Goal: Information Seeking & Learning: Understand process/instructions

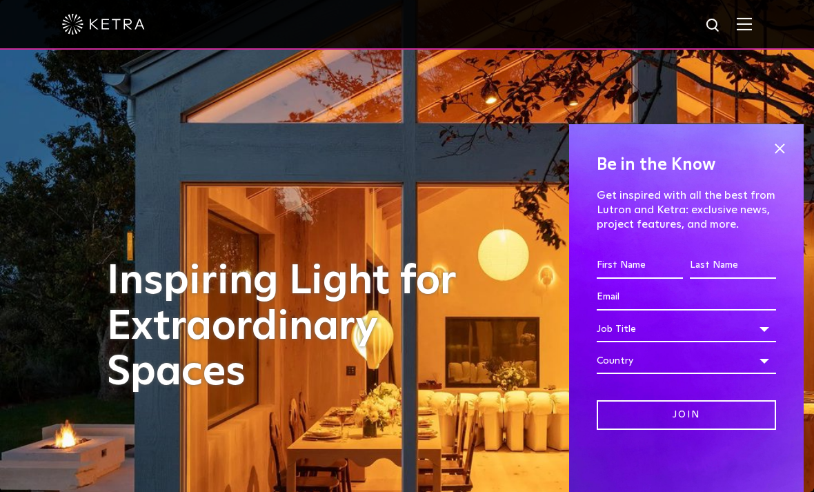
click at [781, 157] on span at bounding box center [779, 148] width 21 height 21
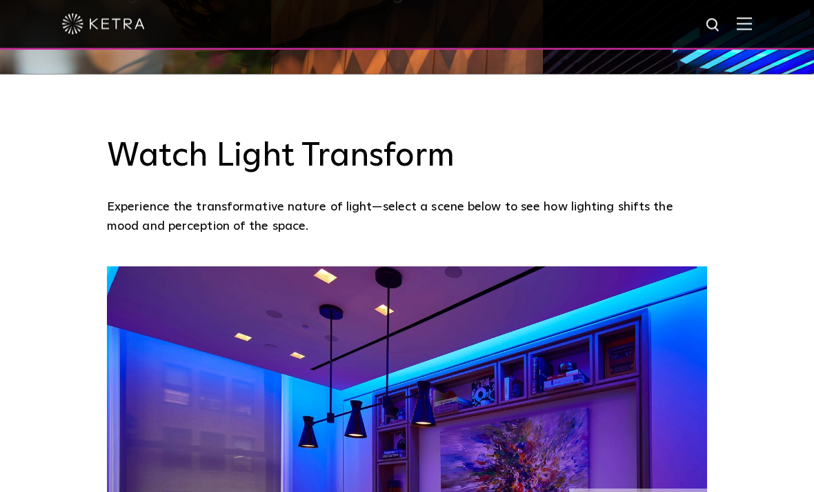
scroll to position [832, 0]
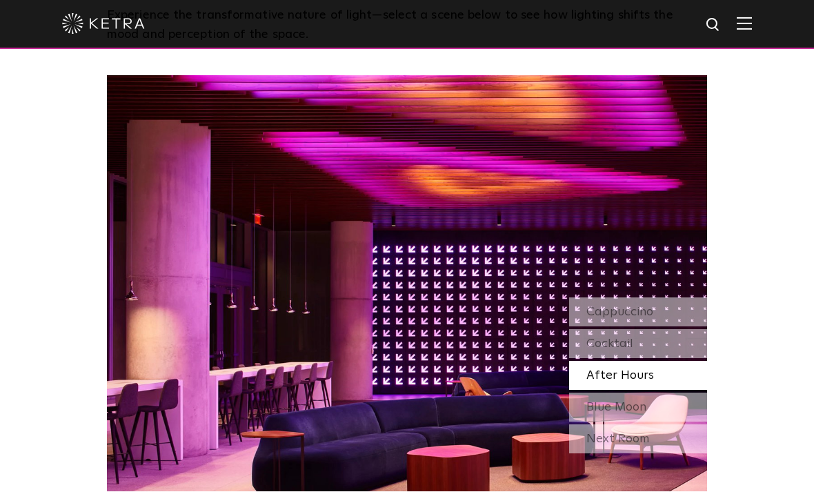
click at [665, 327] on div "Cappuccino" at bounding box center [638, 312] width 138 height 29
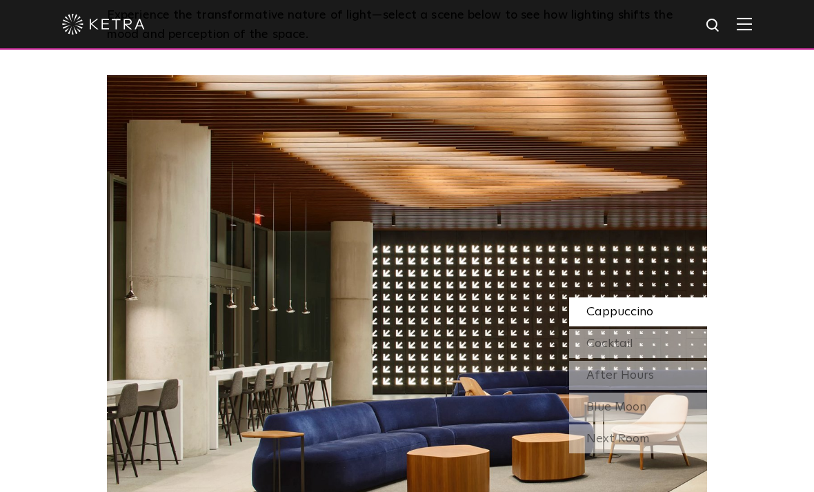
click at [660, 358] on div "Cocktail" at bounding box center [638, 343] width 138 height 29
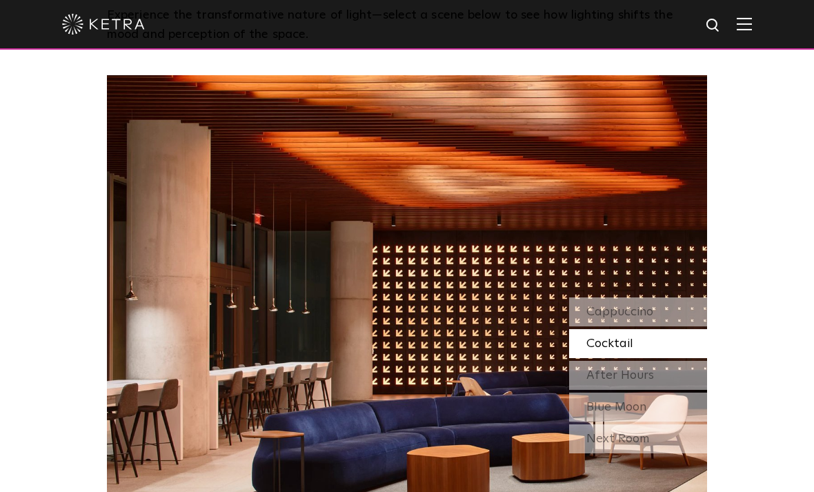
click at [662, 390] on div "After Hours" at bounding box center [638, 375] width 138 height 29
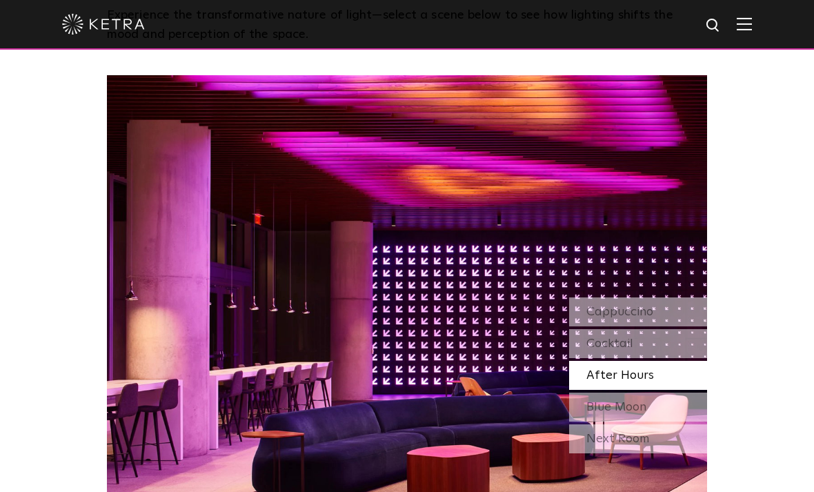
click at [659, 421] on div "Blue Moon" at bounding box center [638, 406] width 138 height 29
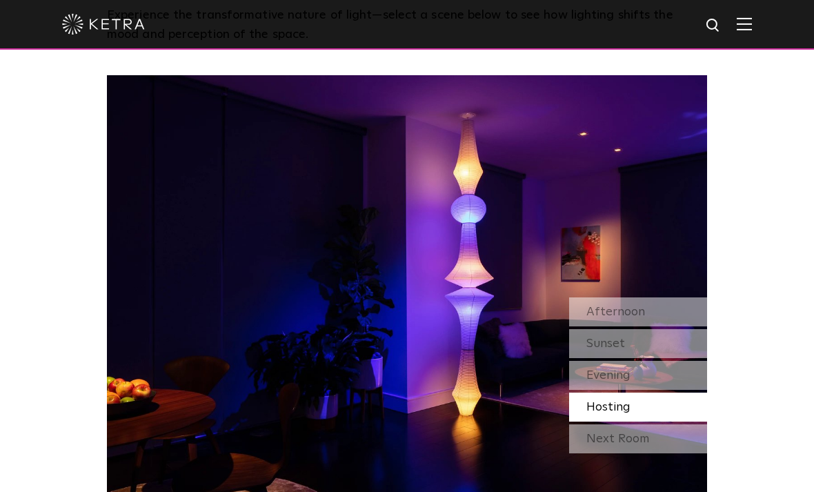
click at [669, 326] on div "Afternoon" at bounding box center [638, 311] width 138 height 29
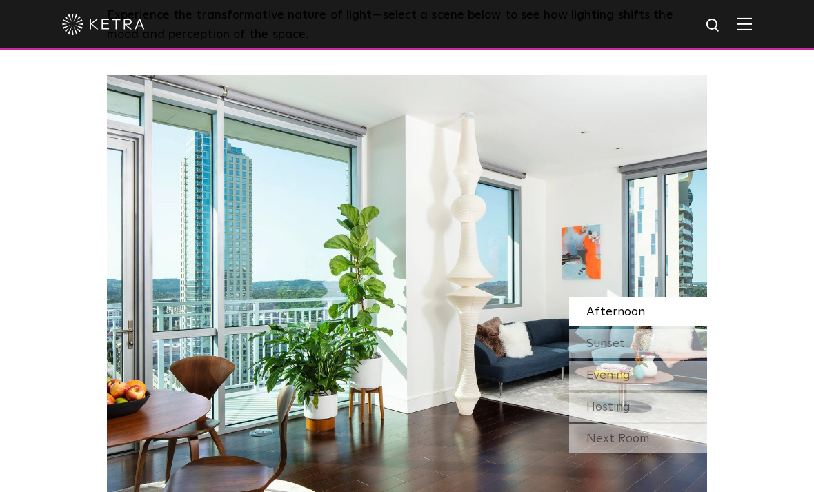
click at [662, 358] on div "Sunset" at bounding box center [638, 343] width 138 height 29
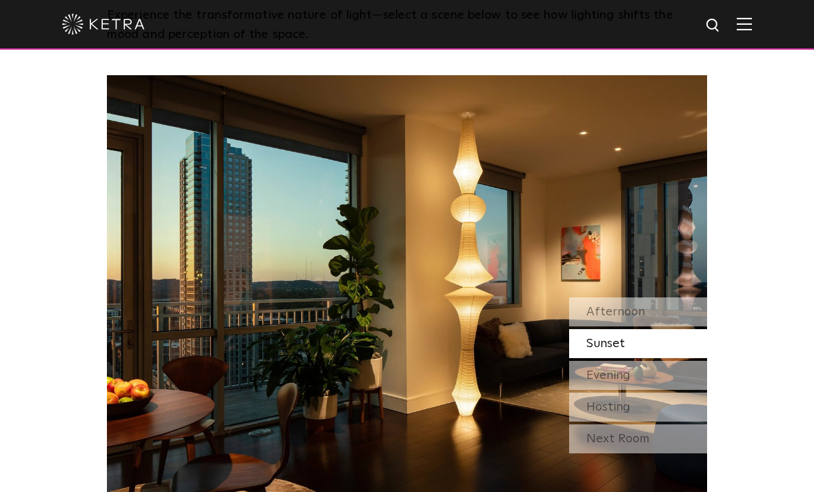
click at [673, 326] on div "Afternoon" at bounding box center [638, 311] width 138 height 29
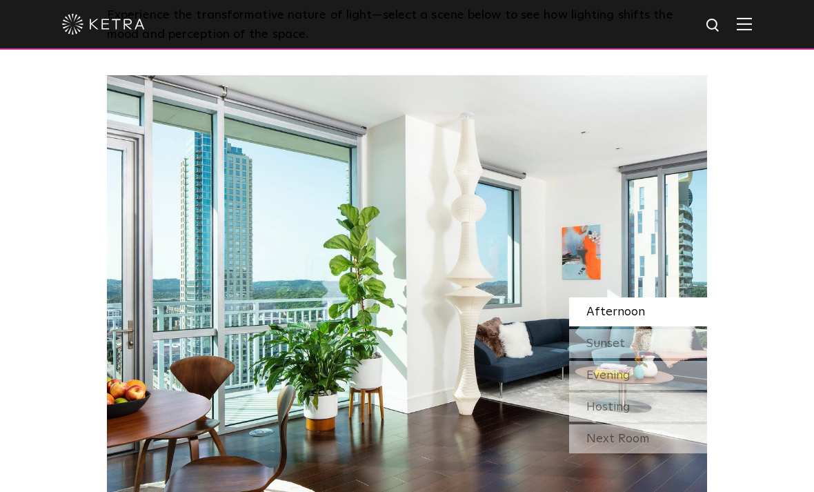
click at [668, 358] on div "Sunset" at bounding box center [638, 343] width 138 height 29
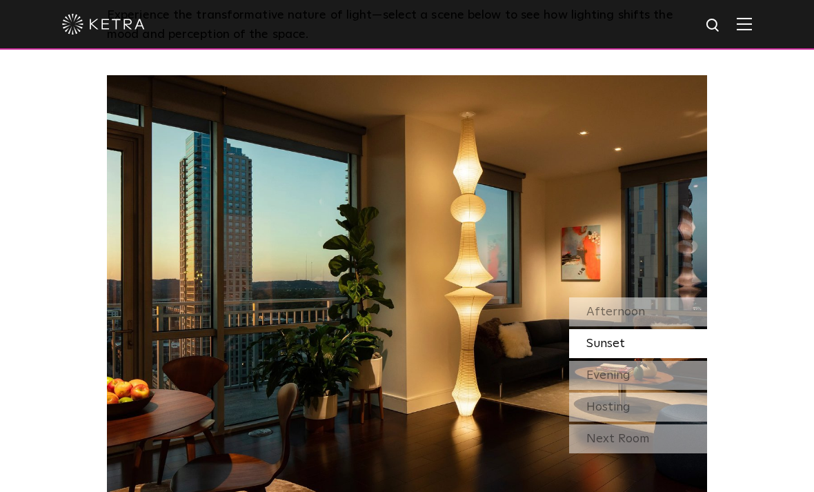
click at [662, 390] on div "Evening" at bounding box center [638, 375] width 138 height 29
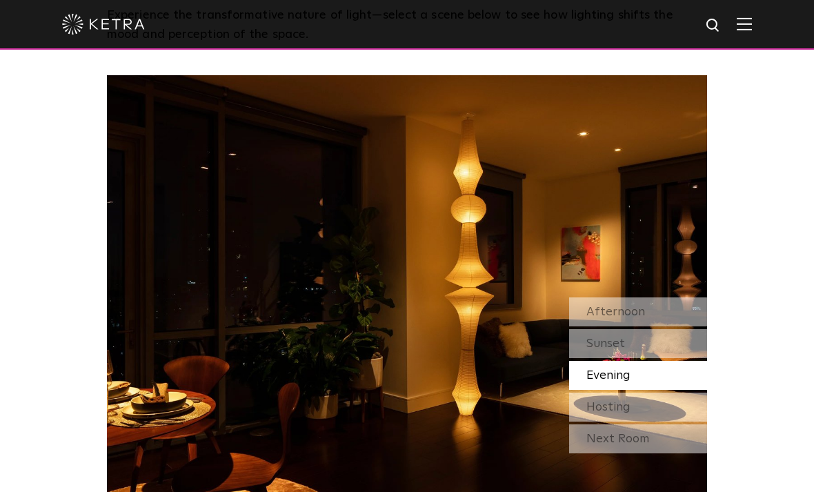
click at [661, 421] on div "Hosting" at bounding box center [638, 406] width 138 height 29
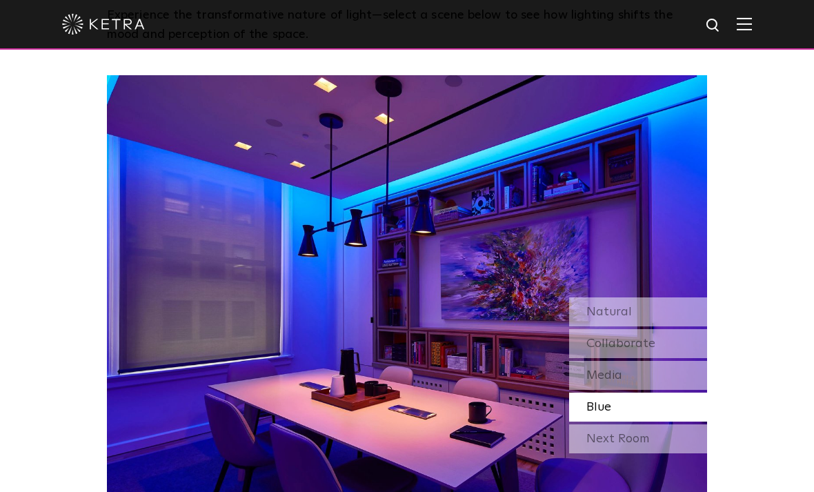
click at [663, 453] on div "Next Room" at bounding box center [638, 438] width 138 height 29
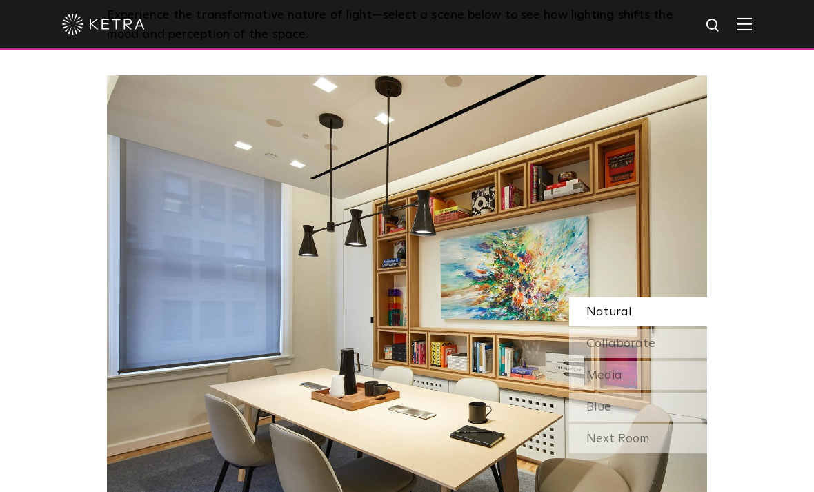
click at [690, 326] on div "Natural" at bounding box center [638, 311] width 138 height 29
click at [676, 358] on div "Collaborate" at bounding box center [638, 343] width 138 height 29
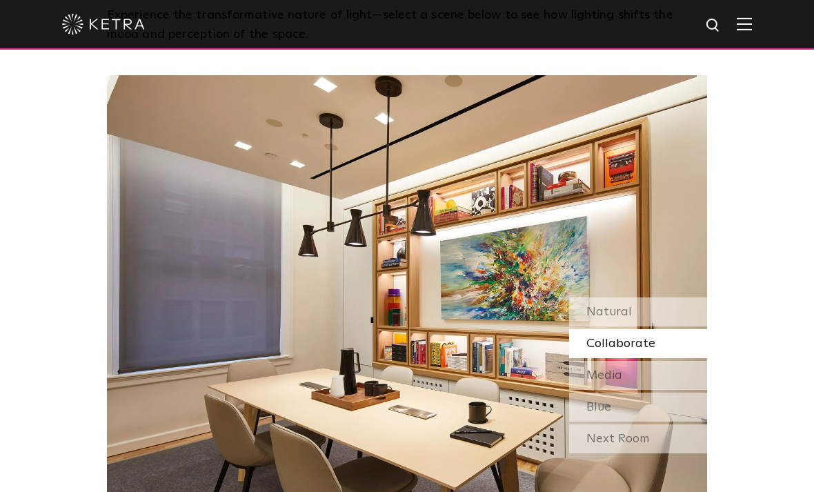
click at [672, 390] on div "Media" at bounding box center [638, 375] width 138 height 29
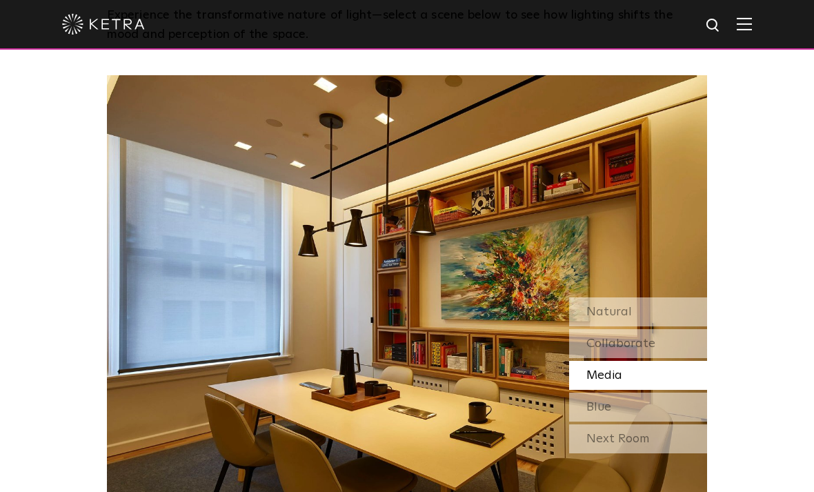
click at [656, 421] on div "Blue" at bounding box center [638, 406] width 138 height 29
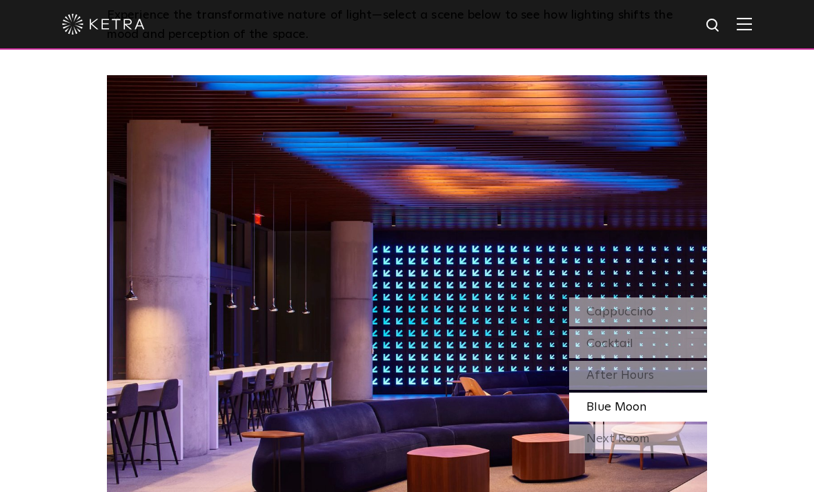
click at [656, 453] on div "Next Room" at bounding box center [638, 438] width 138 height 29
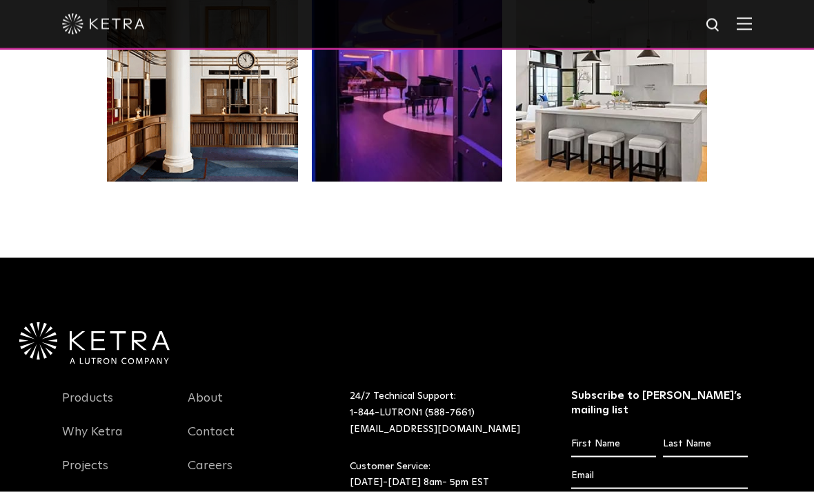
scroll to position [2432, 0]
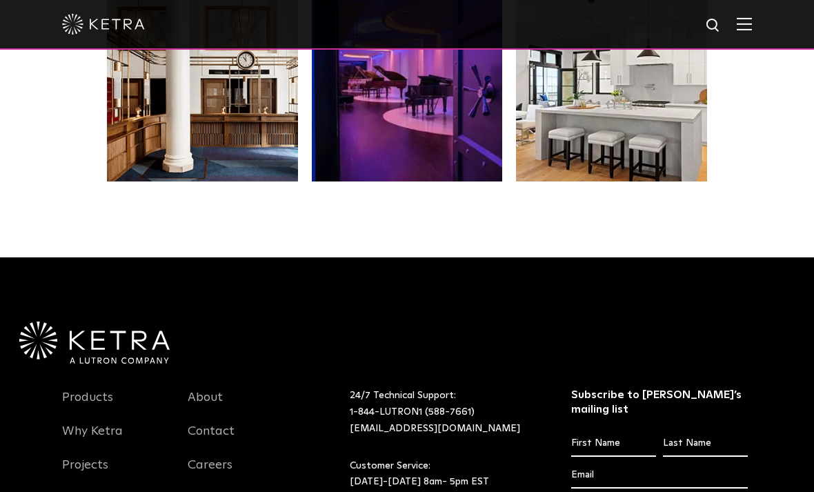
click at [83, 421] on link "Products" at bounding box center [87, 406] width 51 height 32
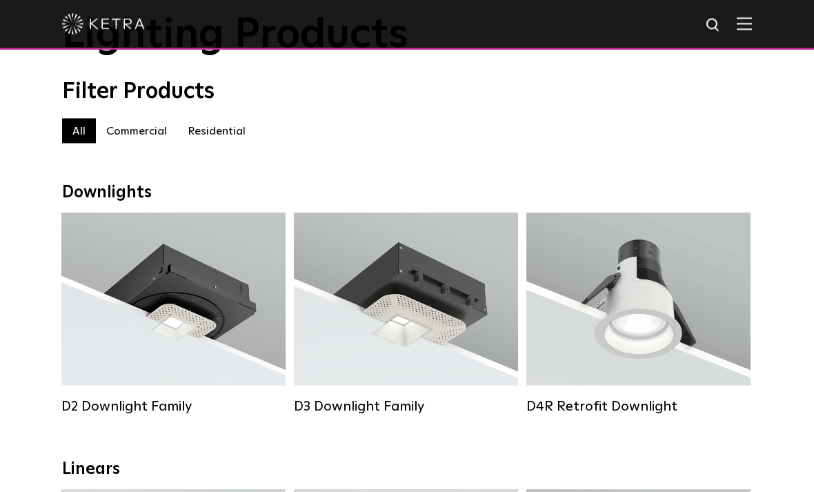
scroll to position [92, 0]
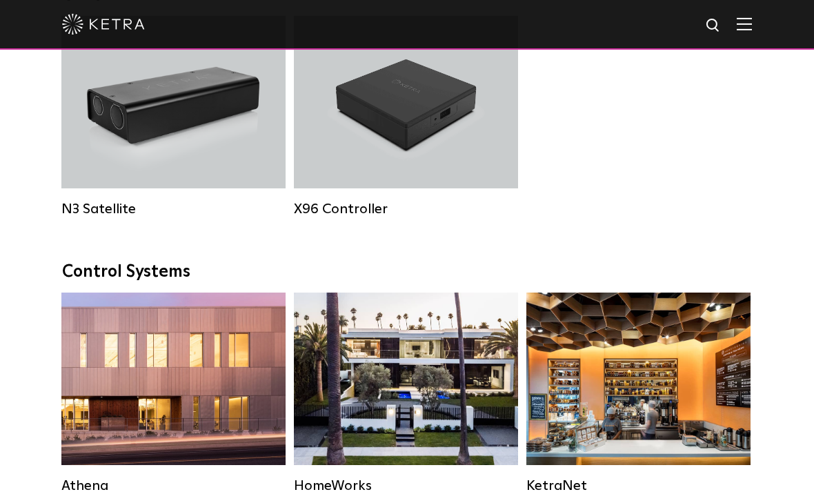
scroll to position [1828, 0]
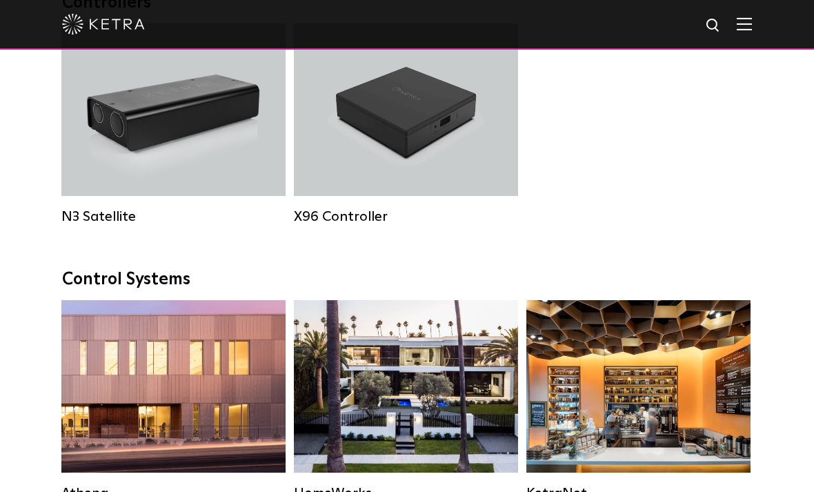
click at [92, 188] on div "N3 Satellite" at bounding box center [173, 109] width 224 height 172
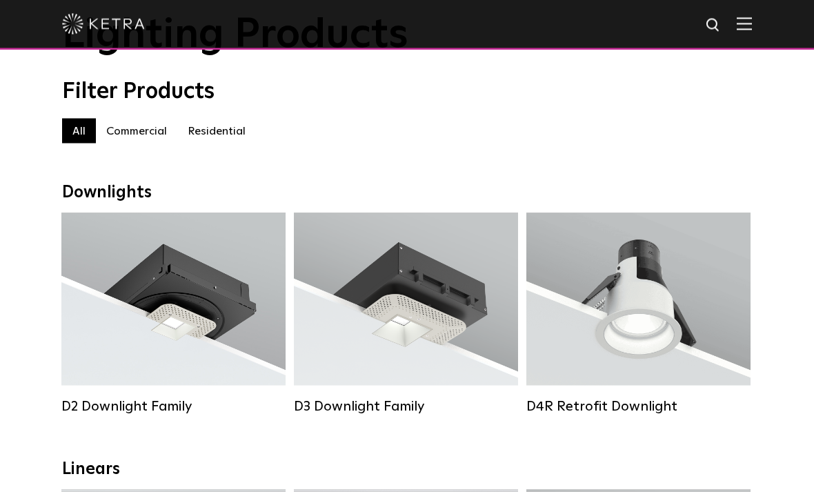
scroll to position [92, 0]
click at [153, 331] on div "Lumen Output: 1200 Colors: White / Black / Gloss Black / Silver / Bronze / Silv…" at bounding box center [173, 302] width 183 height 139
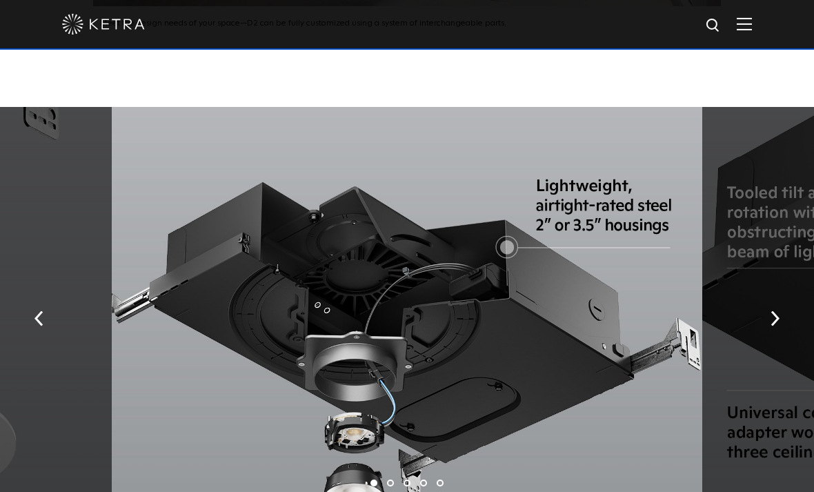
scroll to position [2095, 0]
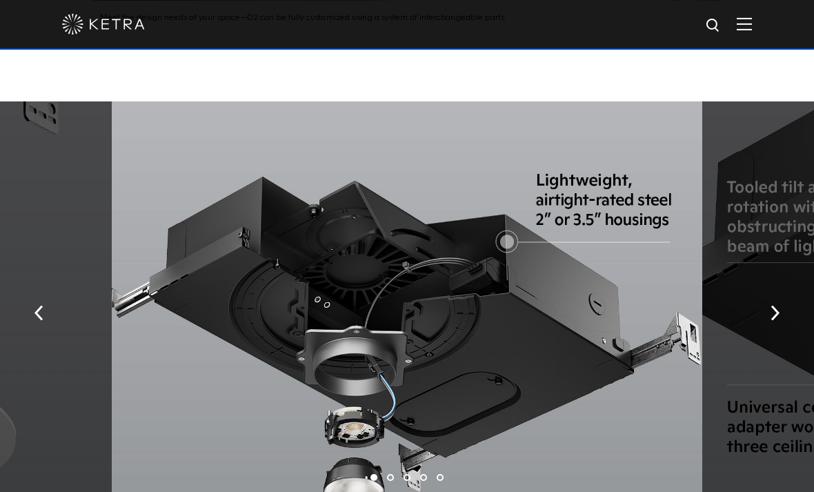
click at [783, 336] on button "button" at bounding box center [775, 312] width 30 height 48
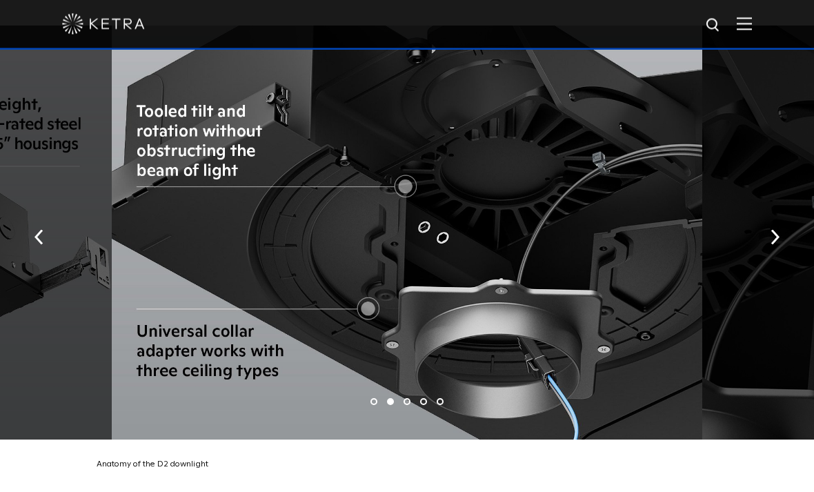
scroll to position [2171, 0]
click at [777, 245] on img "button" at bounding box center [774, 237] width 9 height 15
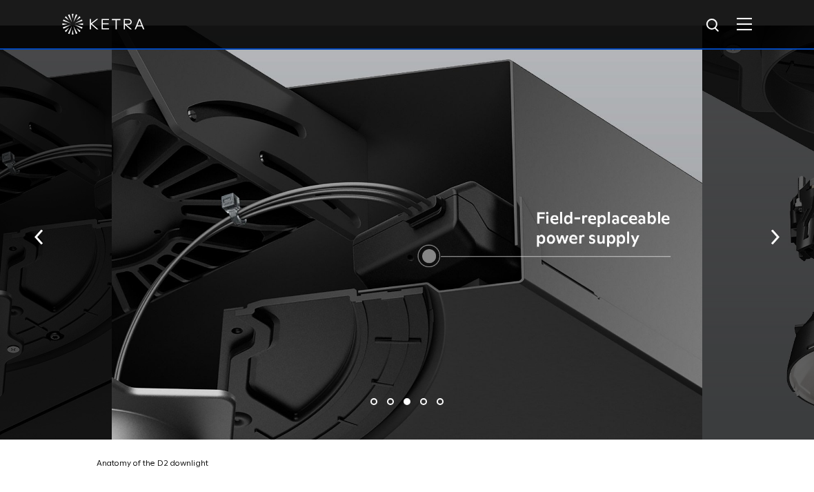
click at [775, 245] on img "button" at bounding box center [774, 237] width 9 height 15
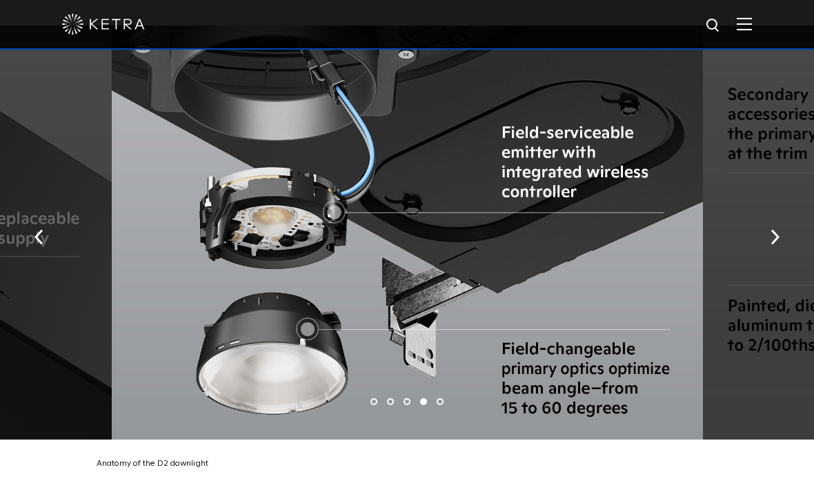
click at [765, 260] on button "button" at bounding box center [775, 236] width 30 height 48
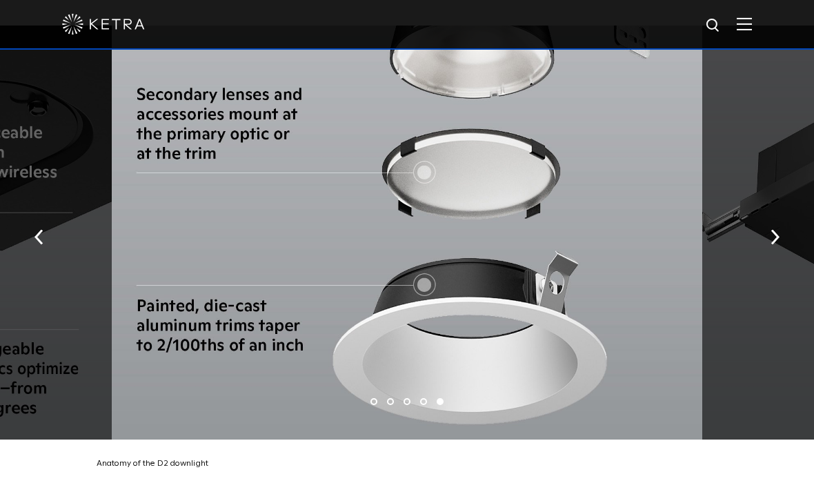
click at [767, 260] on button "button" at bounding box center [775, 236] width 30 height 48
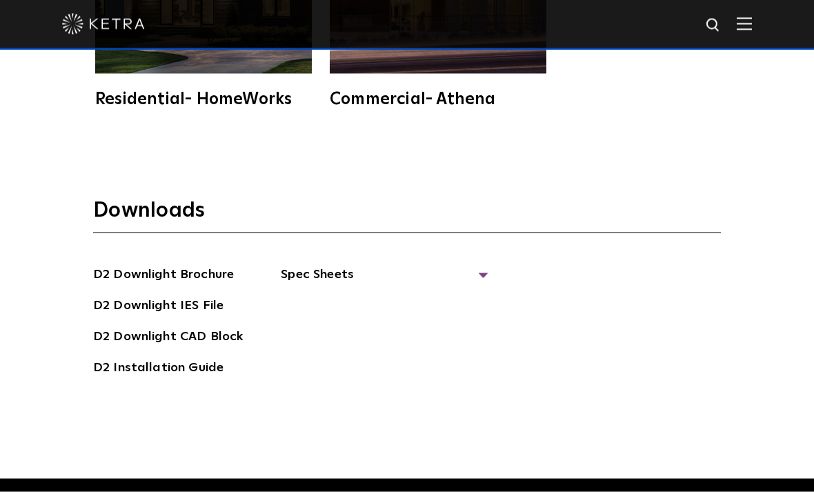
scroll to position [3437, 0]
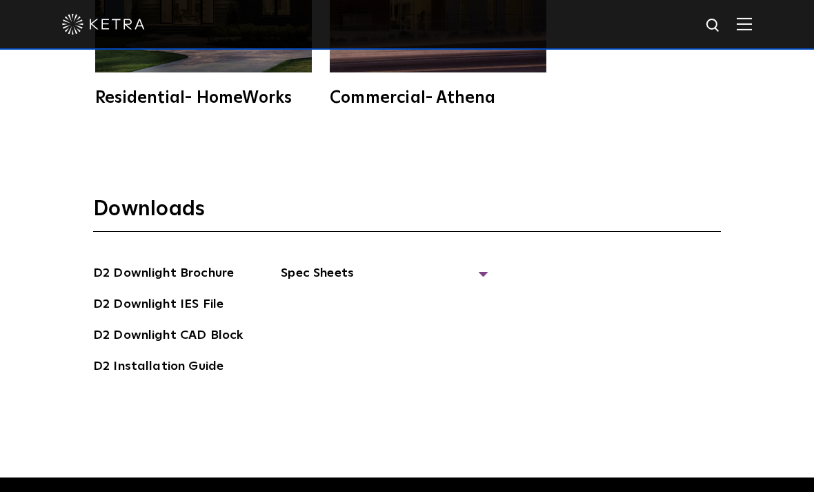
click at [179, 379] on link "D2 Installation Guide" at bounding box center [158, 367] width 130 height 22
